Goal: Information Seeking & Learning: Find specific fact

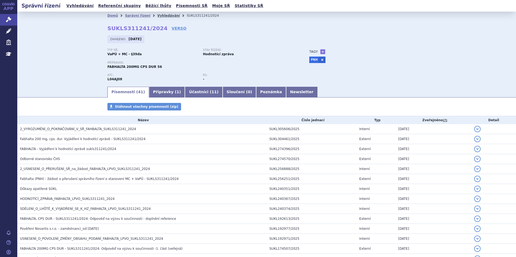
click at [158, 18] on link "Vyhledávání" at bounding box center [168, 16] width 22 height 4
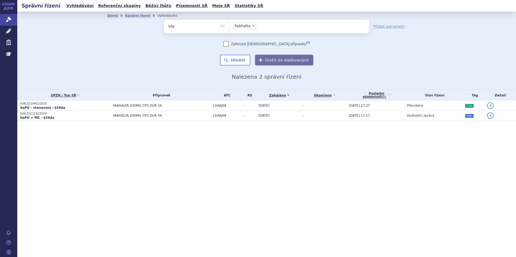
click at [252, 25] on span "×" at bounding box center [253, 25] width 3 height 3
click at [229, 25] on select "fabhalta" at bounding box center [229, 25] width 0 height 13
select select
click at [250, 25] on ul at bounding box center [299, 25] width 140 height 11
click at [229, 25] on select "fabhalta" at bounding box center [229, 25] width 0 height 13
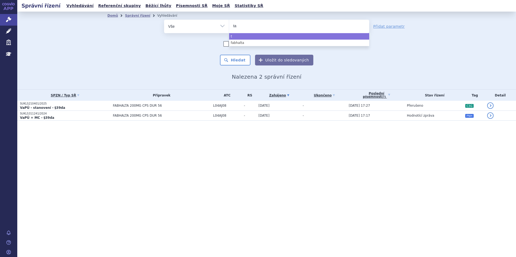
type input "tag"
type input "tagri"
type input "tagriss"
type input "tagrisso"
select select "tagrisso"
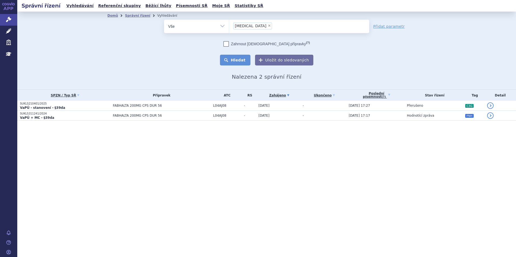
click at [246, 62] on button "Hledat" at bounding box center [235, 60] width 30 height 11
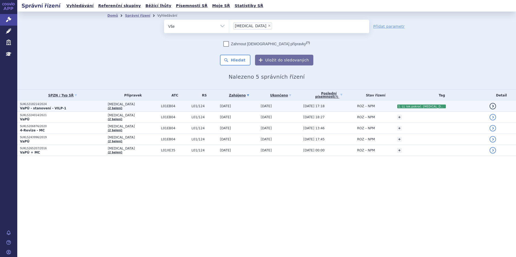
click at [91, 104] on p "SUKLS318214/2024" at bounding box center [62, 104] width 85 height 4
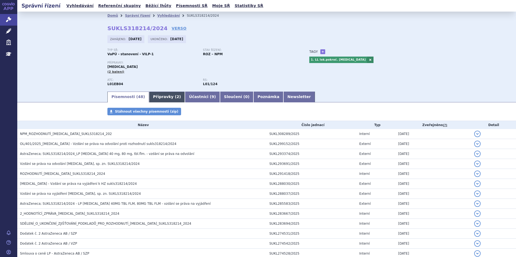
click at [163, 94] on link "Přípravky ( 2 )" at bounding box center [167, 97] width 36 height 11
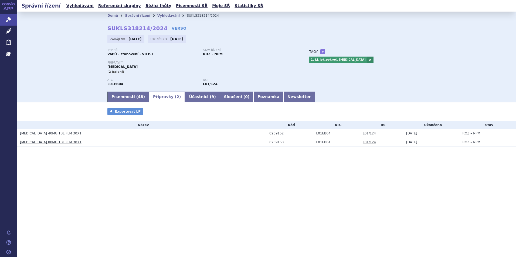
click at [69, 132] on h3 "TAGRISSO 40MG TBL FLM 30X1" at bounding box center [143, 133] width 247 height 5
drag, startPoint x: 66, startPoint y: 133, endPoint x: 35, endPoint y: 135, distance: 31.4
click at [35, 135] on h3 "TAGRISSO 40MG TBL FLM 30X1" at bounding box center [143, 133] width 247 height 5
copy link "40MG TBL FLM 30X1"
drag, startPoint x: 57, startPoint y: 145, endPoint x: 60, endPoint y: 145, distance: 2.7
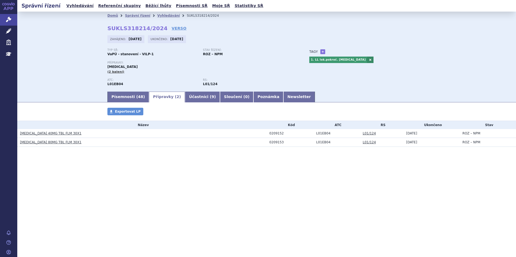
click at [57, 145] on td "TAGRISSO 80MG TBL FLM 30X1" at bounding box center [141, 142] width 249 height 9
drag, startPoint x: 81, startPoint y: 143, endPoint x: 35, endPoint y: 144, distance: 45.9
click at [35, 144] on h3 "TAGRISSO 80MG TBL FLM 30X1" at bounding box center [143, 142] width 247 height 5
copy link "80MG TBL FLM 30X1"
click at [135, 94] on link "Písemnosti ( 48 )" at bounding box center [128, 97] width 42 height 11
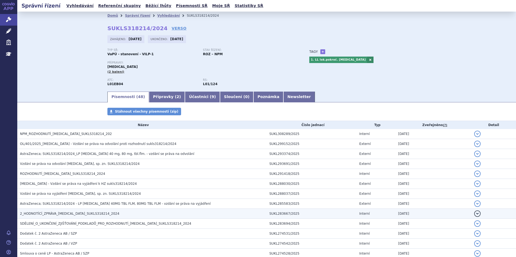
click at [85, 209] on td "2_HODNOTÍCÍ_ZPRÁVA_TAGRISSO_SUKLS318214_2024" at bounding box center [141, 214] width 249 height 10
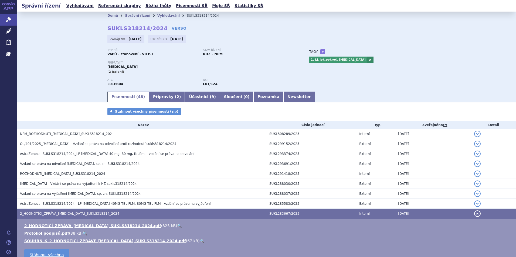
click at [177, 226] on link "🔍" at bounding box center [179, 226] width 5 height 4
click at [158, 95] on link "Přípravky ( 2 )" at bounding box center [167, 97] width 36 height 11
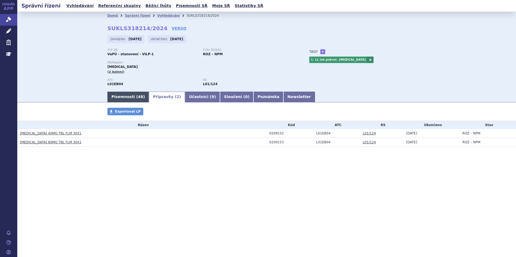
click at [132, 98] on link "Písemnosti ( 48 )" at bounding box center [128, 97] width 42 height 11
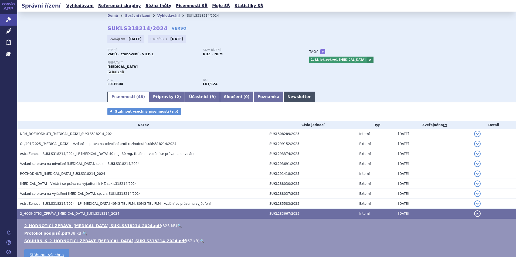
click at [283, 96] on link "Newsletter" at bounding box center [299, 97] width 32 height 11
